Goal: Task Accomplishment & Management: Manage account settings

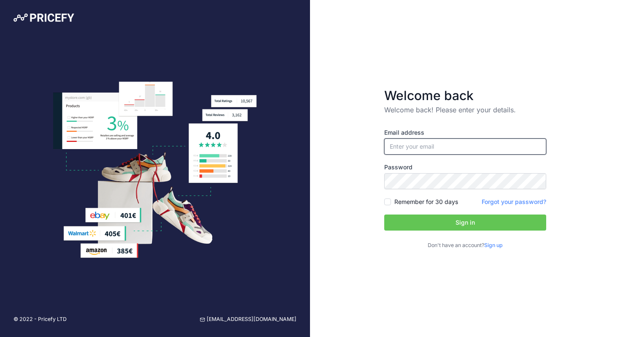
type input "[PERSON_NAME][EMAIL_ADDRESS][DOMAIN_NAME]"
click at [414, 224] on button "Sign in" at bounding box center [465, 222] width 162 height 16
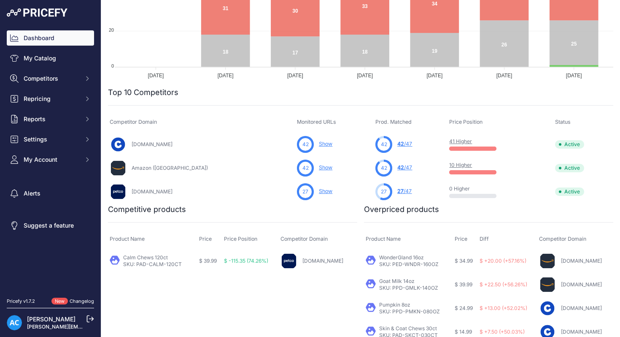
scroll to position [214, 0]
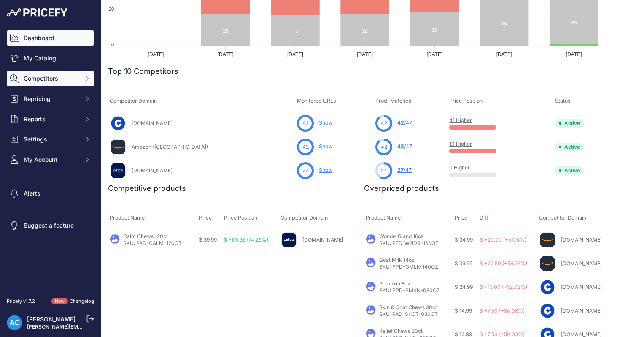
click at [93, 79] on button "Competitors" at bounding box center [50, 78] width 87 height 15
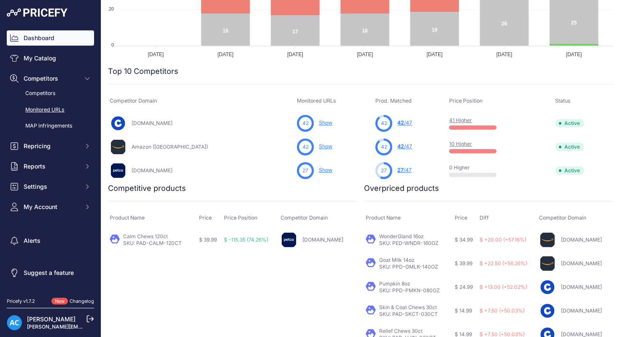
click at [65, 109] on link "Monitored URLs" at bounding box center [50, 110] width 87 height 15
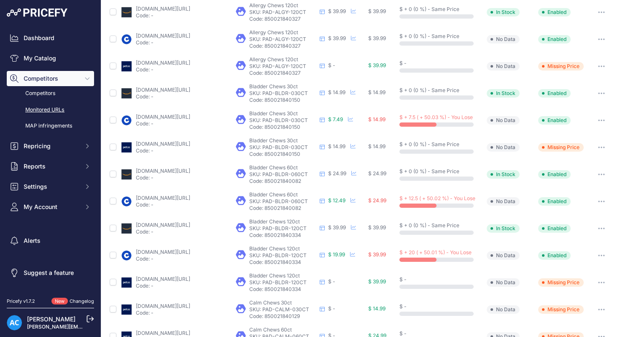
scroll to position [260, 0]
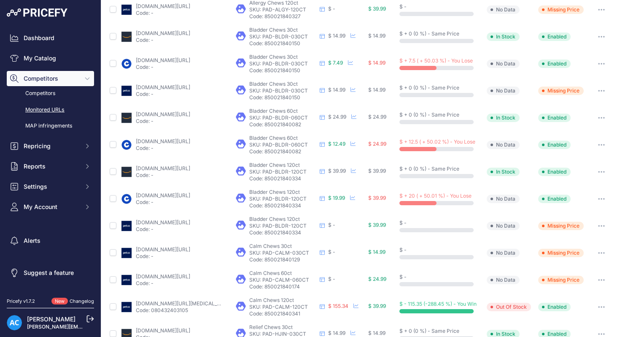
click at [603, 225] on icon "button" at bounding box center [601, 226] width 7 height 2
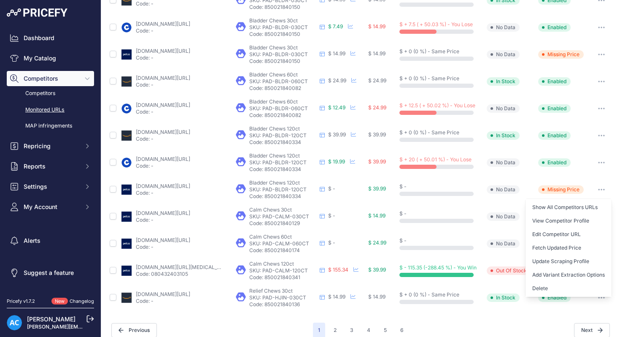
scroll to position [305, 0]
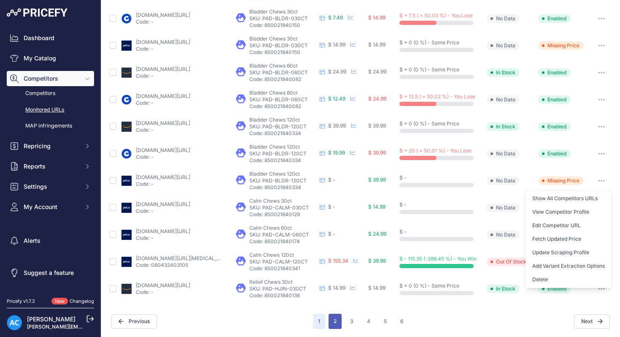
click at [333, 322] on button "2" at bounding box center [335, 321] width 13 height 15
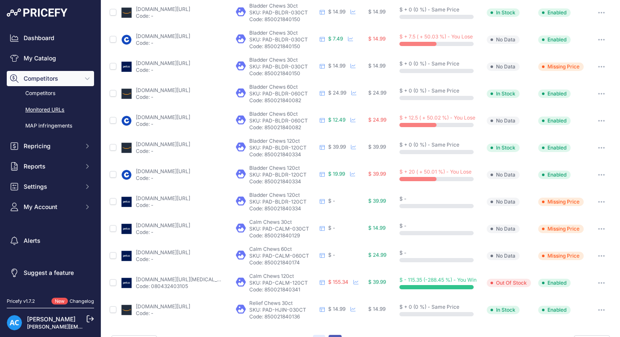
scroll to position [326, 0]
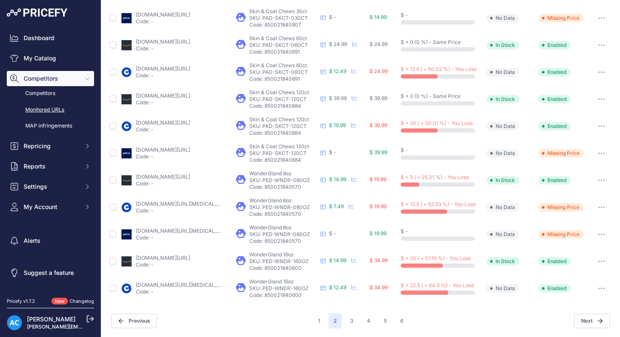
scroll to position [305, 0]
